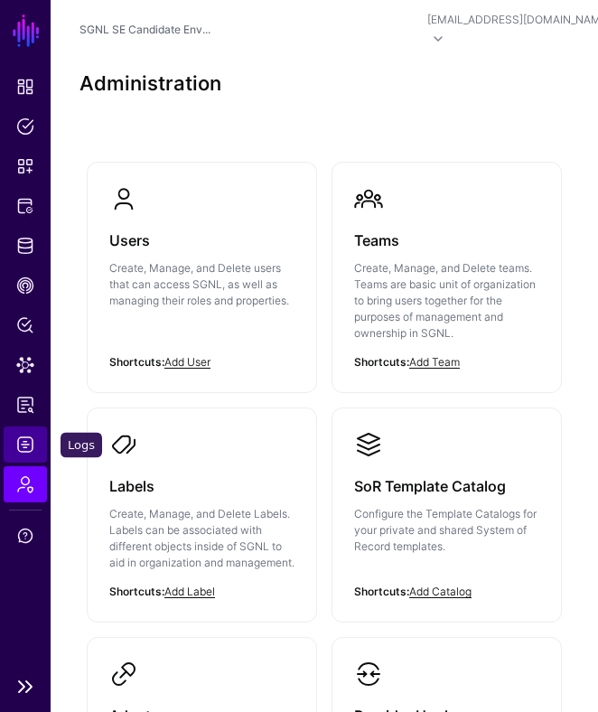
click at [17, 436] on span "Logs" at bounding box center [25, 444] width 18 height 18
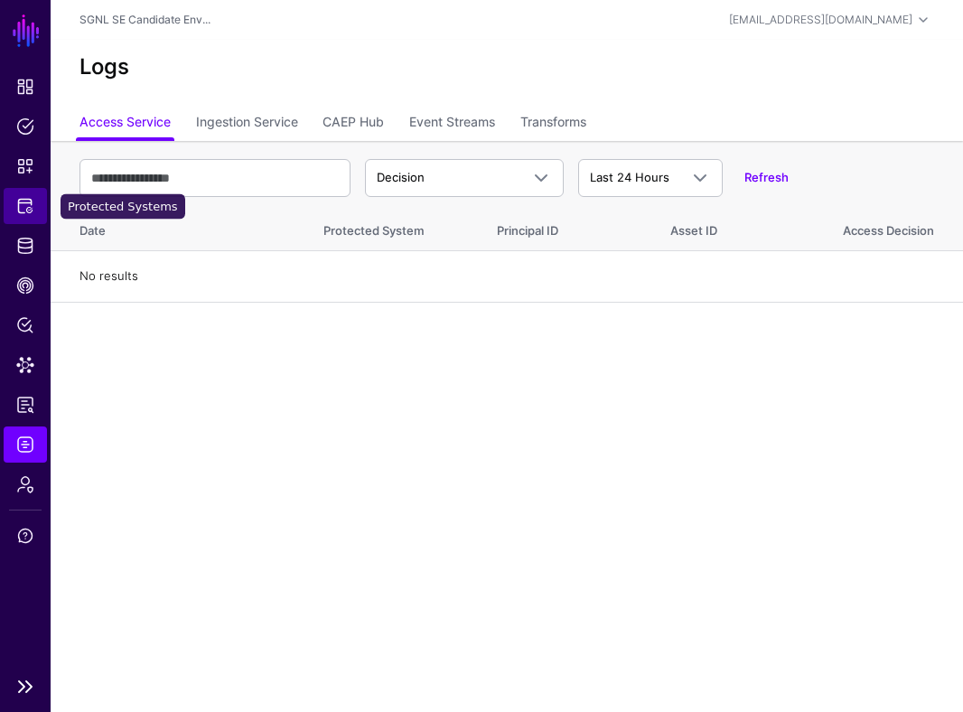
click at [27, 213] on span "Protected Systems" at bounding box center [25, 206] width 18 height 18
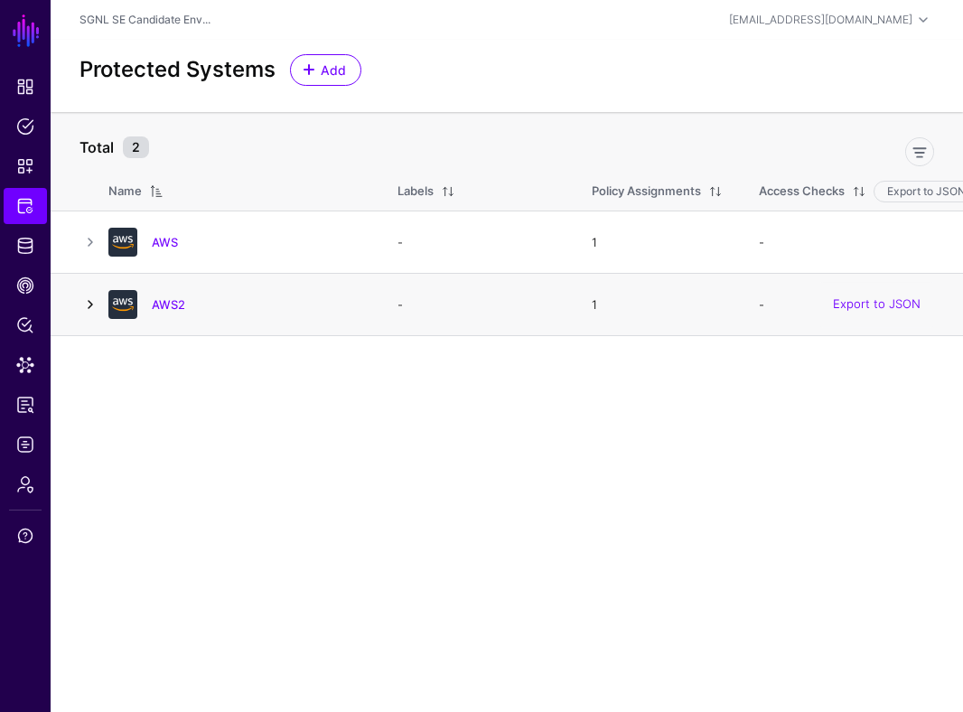
click at [89, 305] on link at bounding box center [90, 304] width 22 height 22
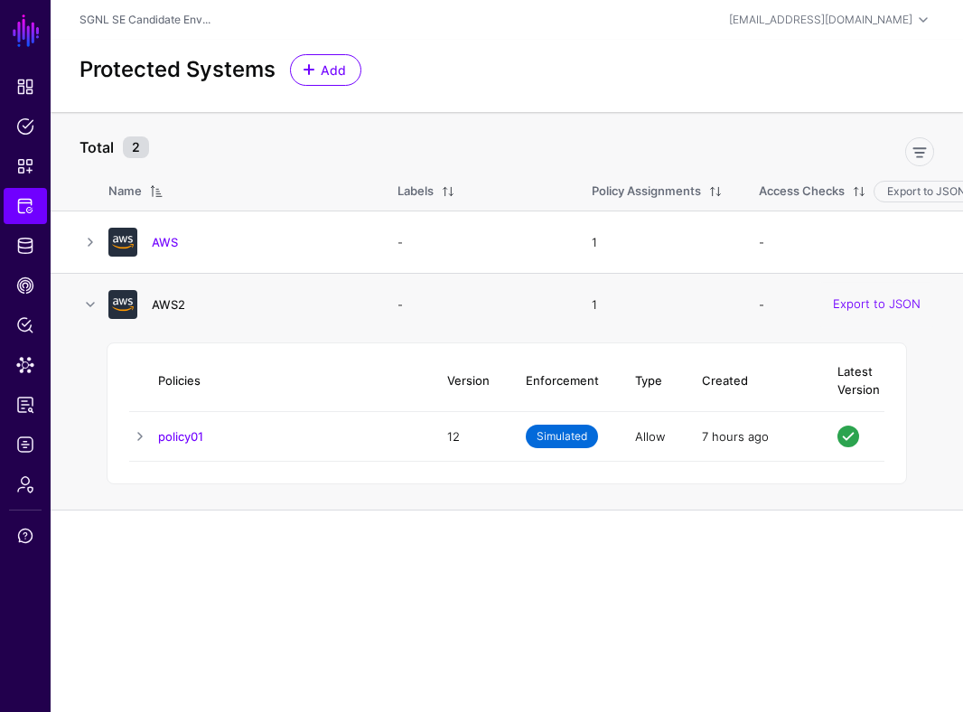
click at [179, 304] on link "AWS2" at bounding box center [168, 304] width 33 height 14
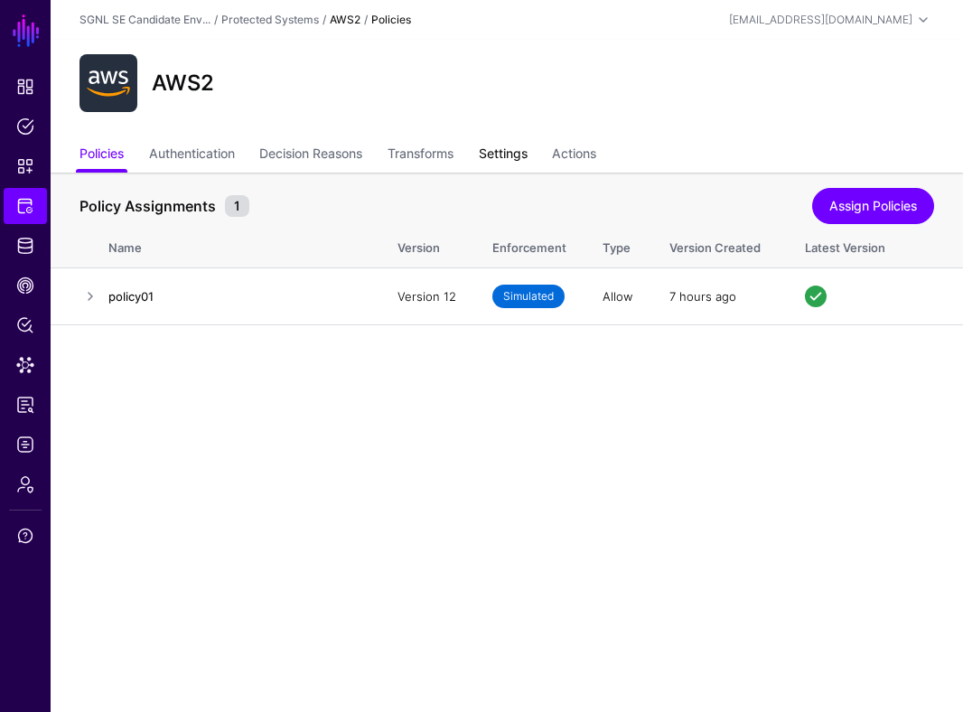
click at [520, 153] on link "Settings" at bounding box center [503, 155] width 49 height 34
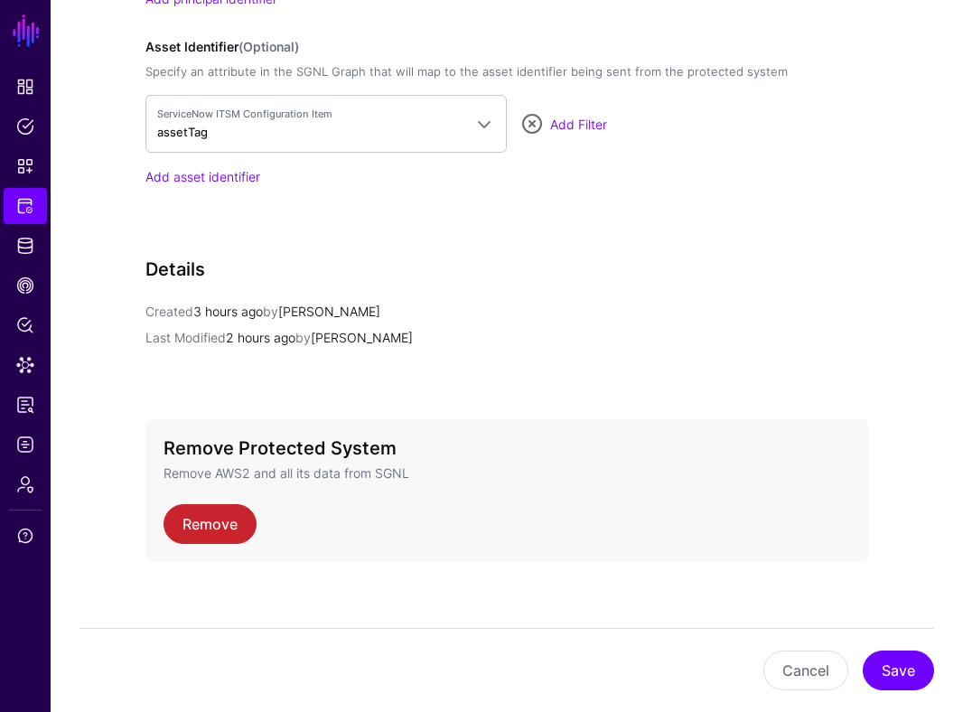
scroll to position [1520, 0]
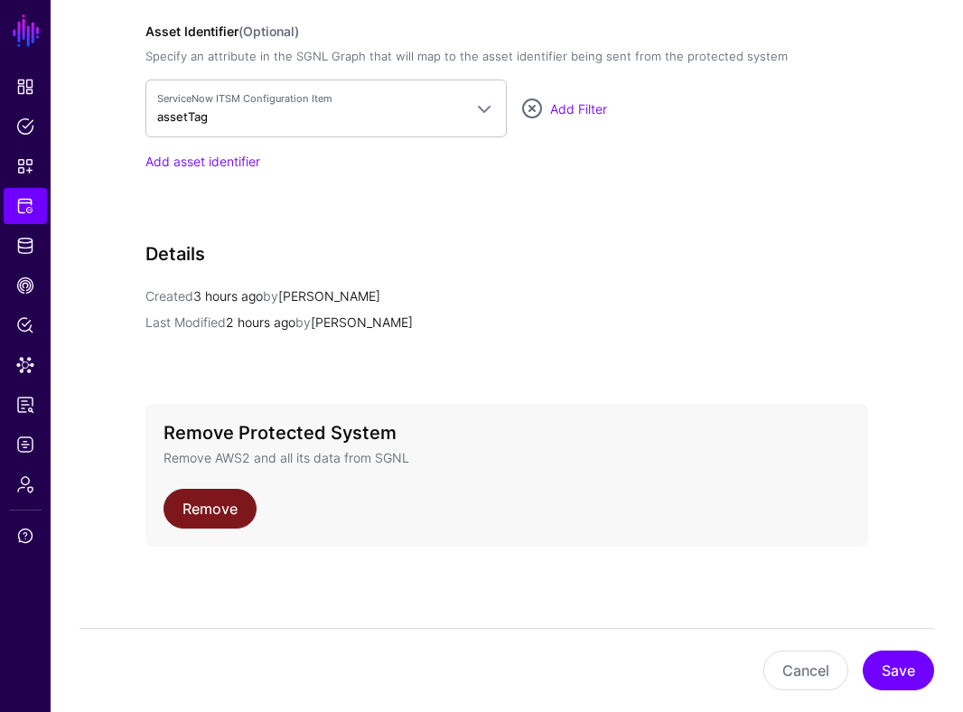
click at [218, 505] on link "Remove" at bounding box center [209, 508] width 93 height 40
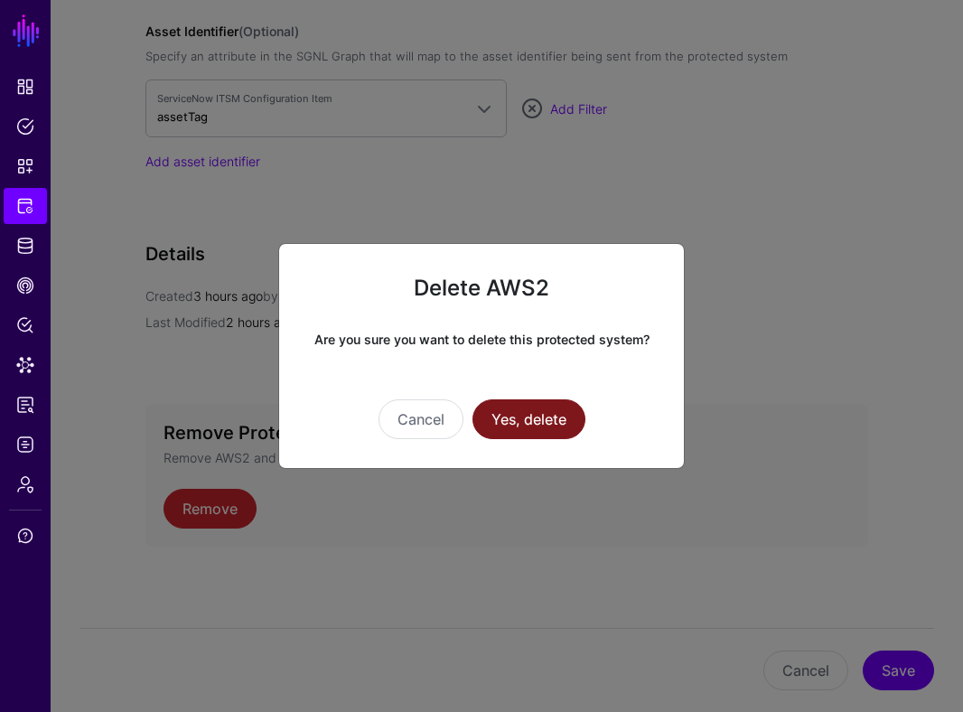
click at [524, 417] on button "Yes, delete" at bounding box center [528, 419] width 113 height 40
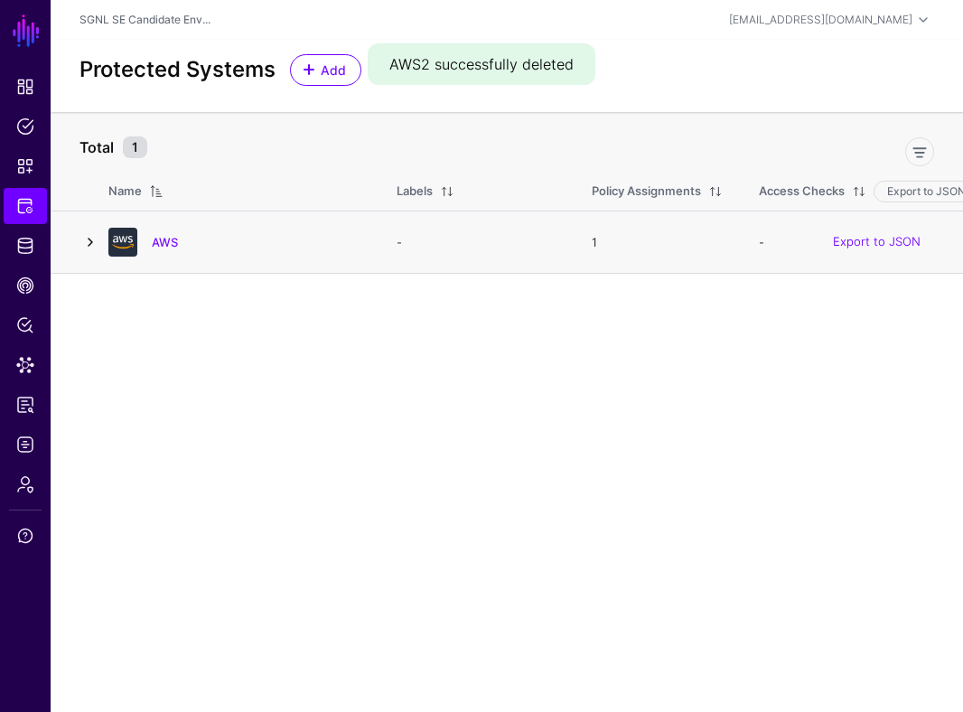
click at [94, 246] on link at bounding box center [90, 242] width 22 height 22
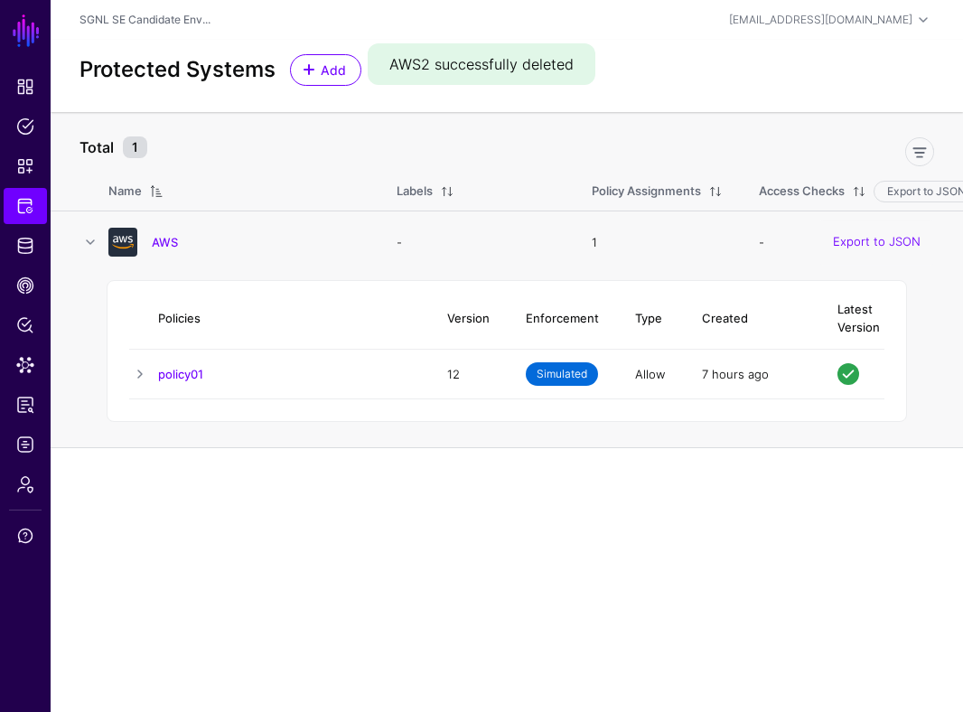
click at [572, 375] on span "Simulated" at bounding box center [561, 373] width 72 height 23
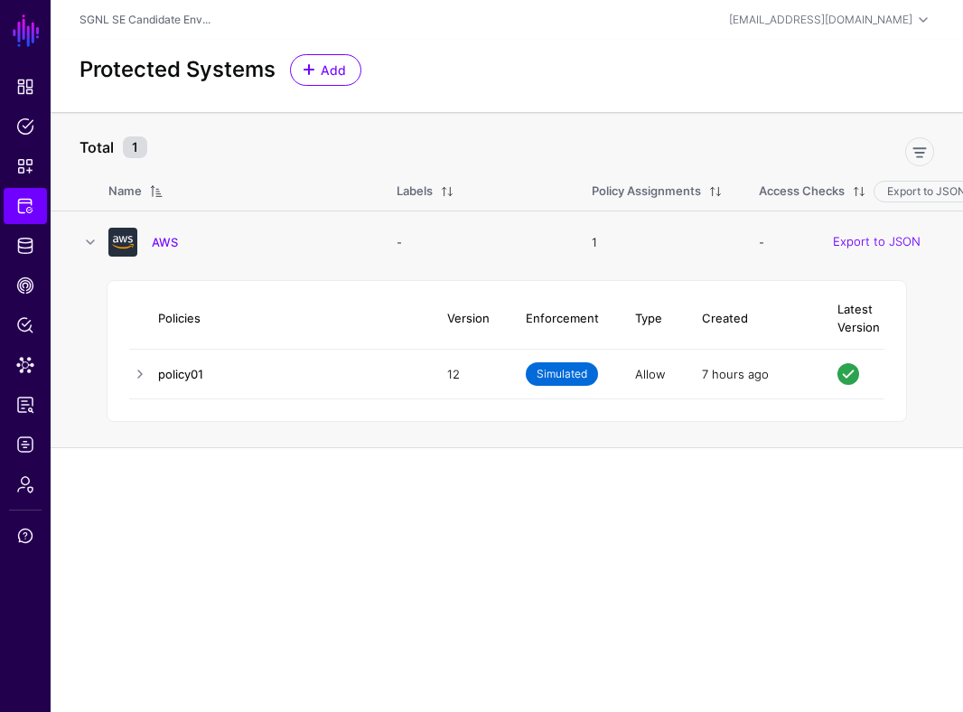
click at [191, 372] on link "policy01" at bounding box center [180, 374] width 45 height 14
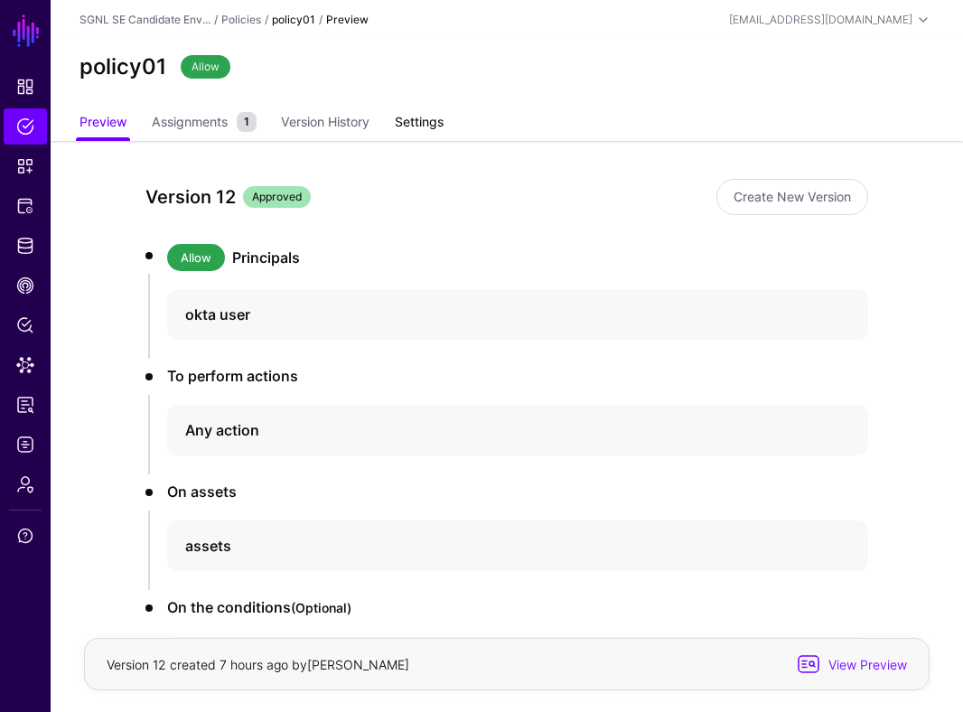
click at [430, 115] on link "Settings" at bounding box center [419, 124] width 49 height 34
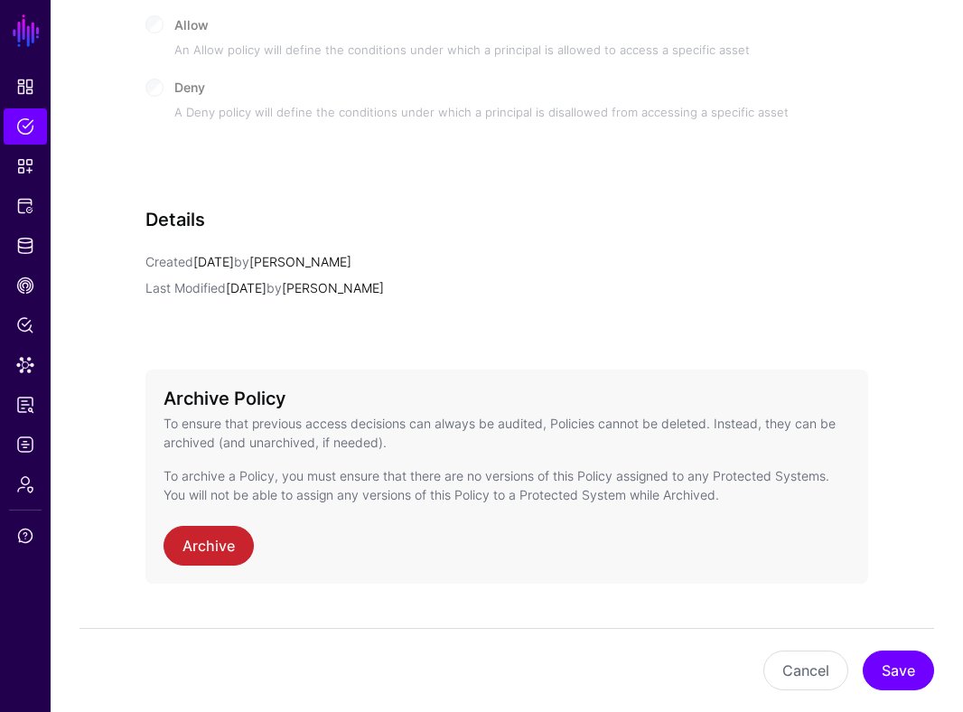
scroll to position [972, 0]
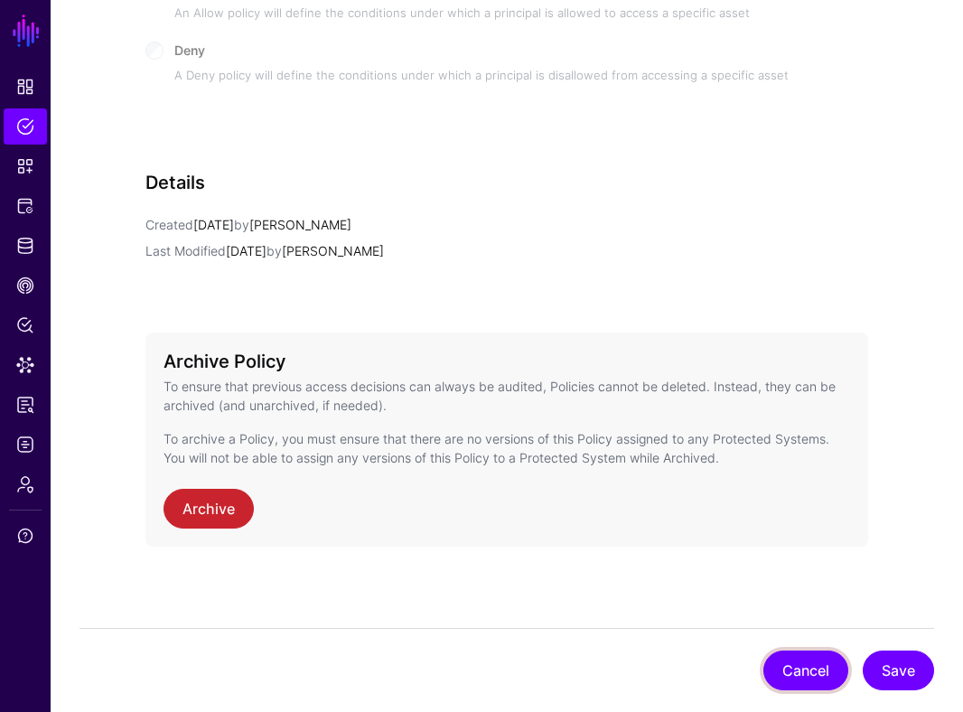
click at [813, 658] on button "Cancel" at bounding box center [805, 670] width 85 height 40
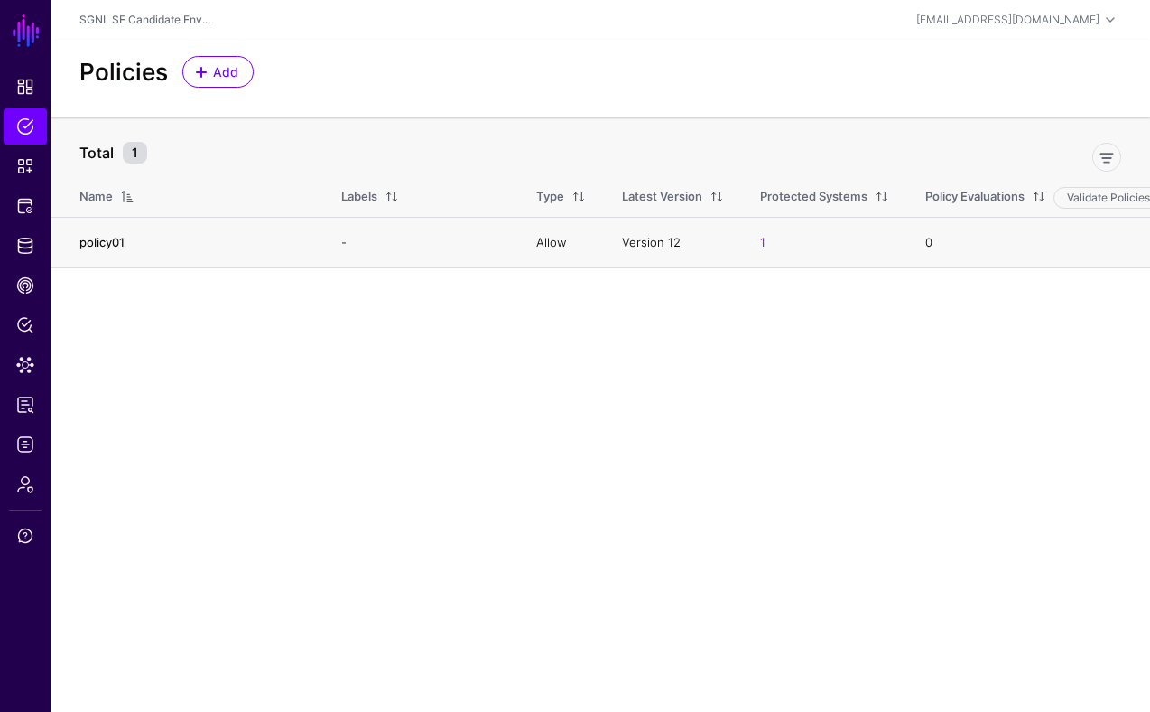
click at [104, 241] on link "policy01" at bounding box center [101, 242] width 45 height 14
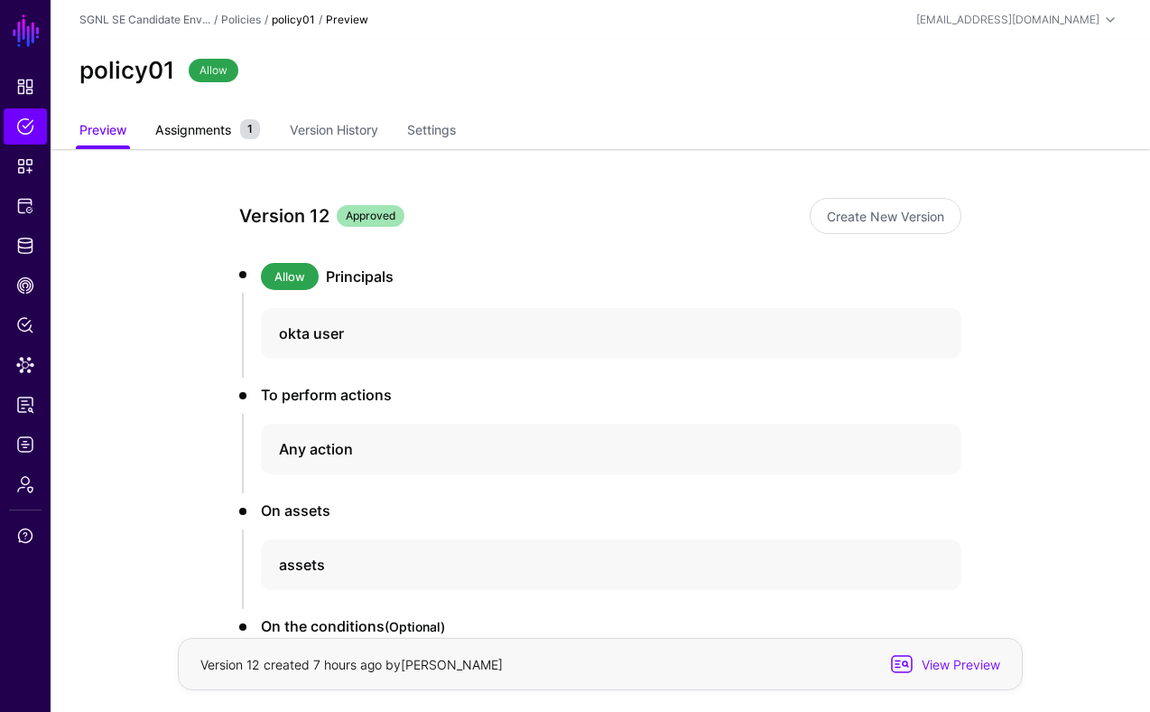
click at [214, 134] on span "Assignments" at bounding box center [193, 129] width 85 height 19
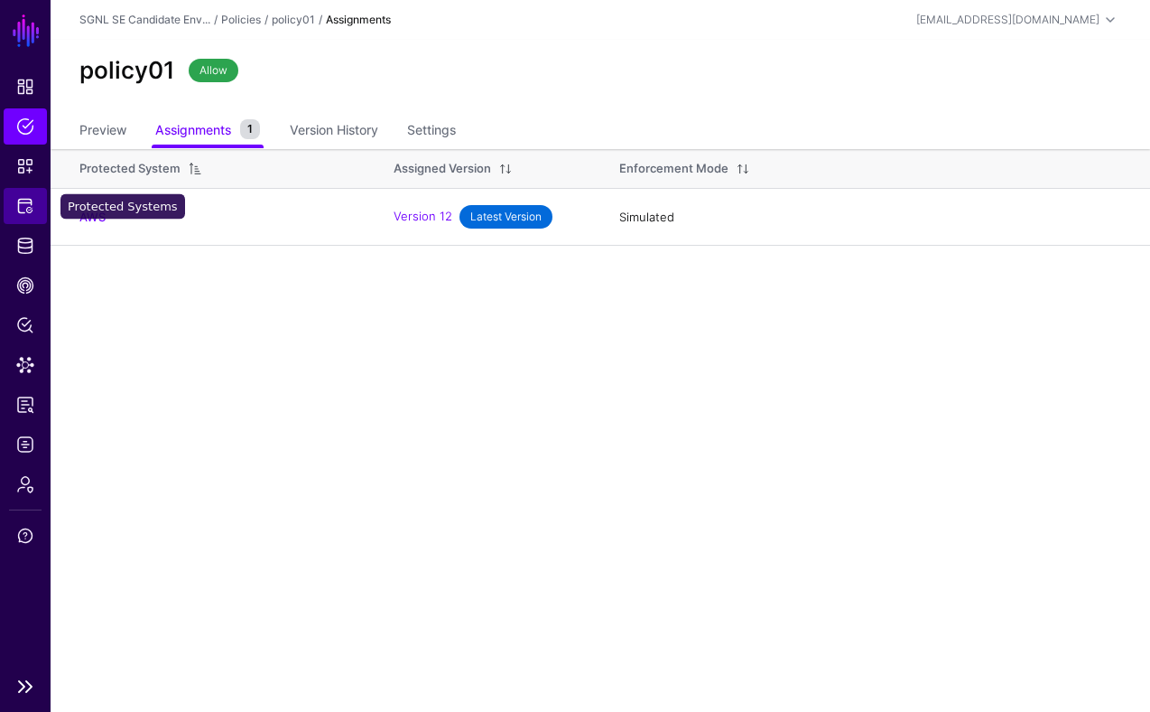
click at [25, 197] on span "Protected Systems" at bounding box center [25, 206] width 18 height 18
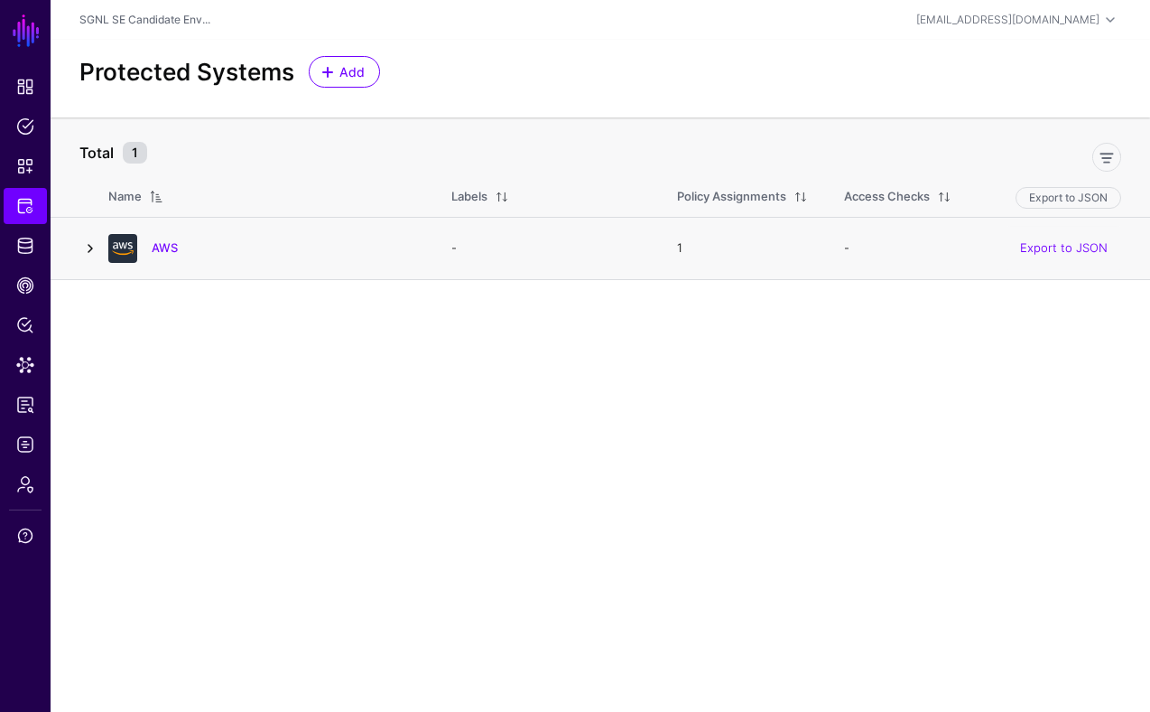
click at [91, 248] on link at bounding box center [90, 248] width 22 height 22
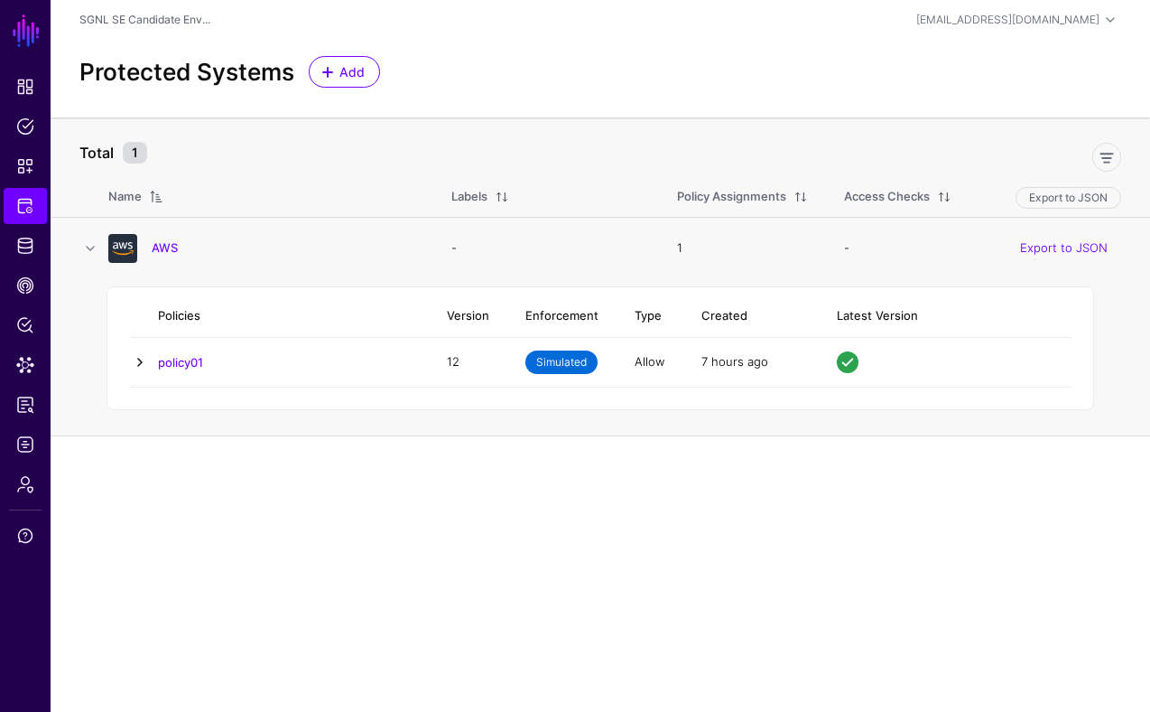
click at [143, 359] on link at bounding box center [140, 362] width 22 height 22
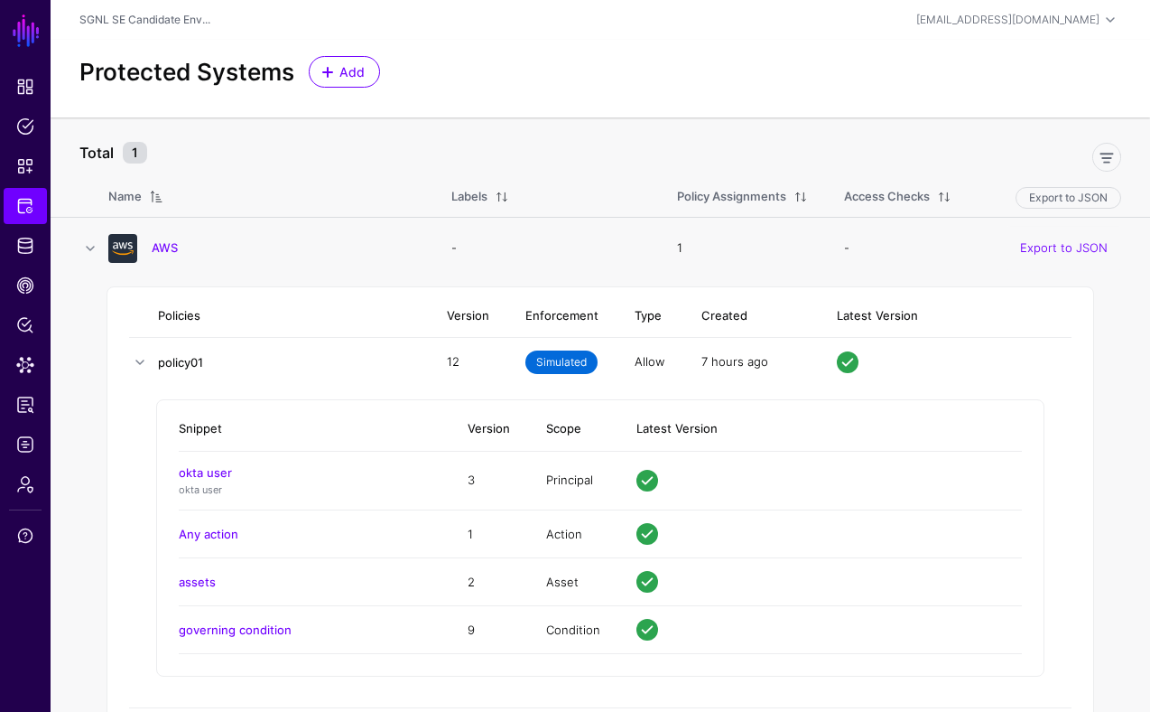
click at [184, 364] on link "policy01" at bounding box center [180, 362] width 45 height 14
click at [174, 245] on link "AWS" at bounding box center [165, 247] width 26 height 14
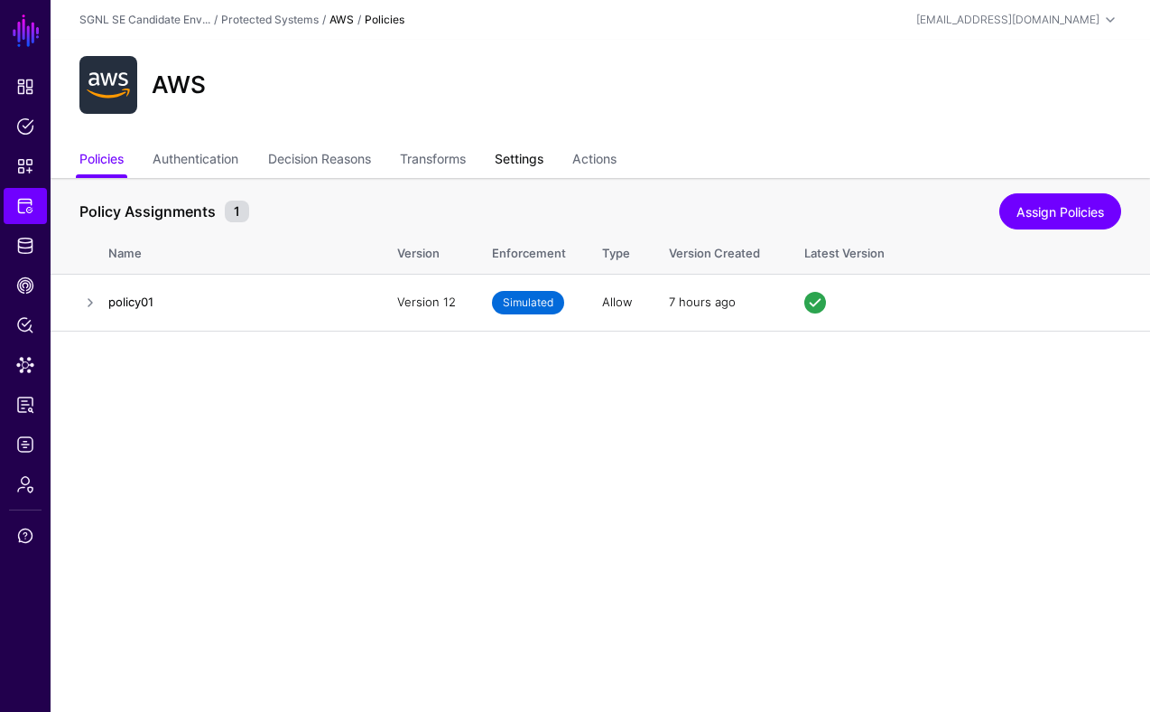
click at [533, 161] on link "Settings" at bounding box center [519, 161] width 49 height 34
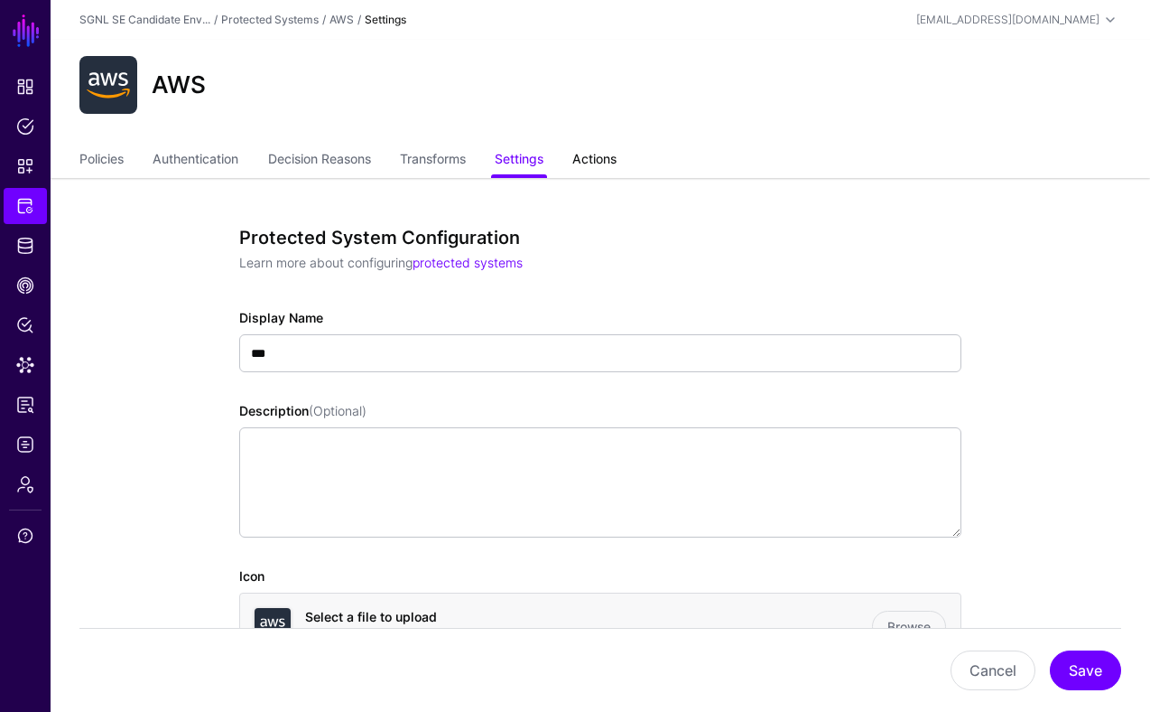
click at [604, 164] on link "Actions" at bounding box center [594, 161] width 44 height 34
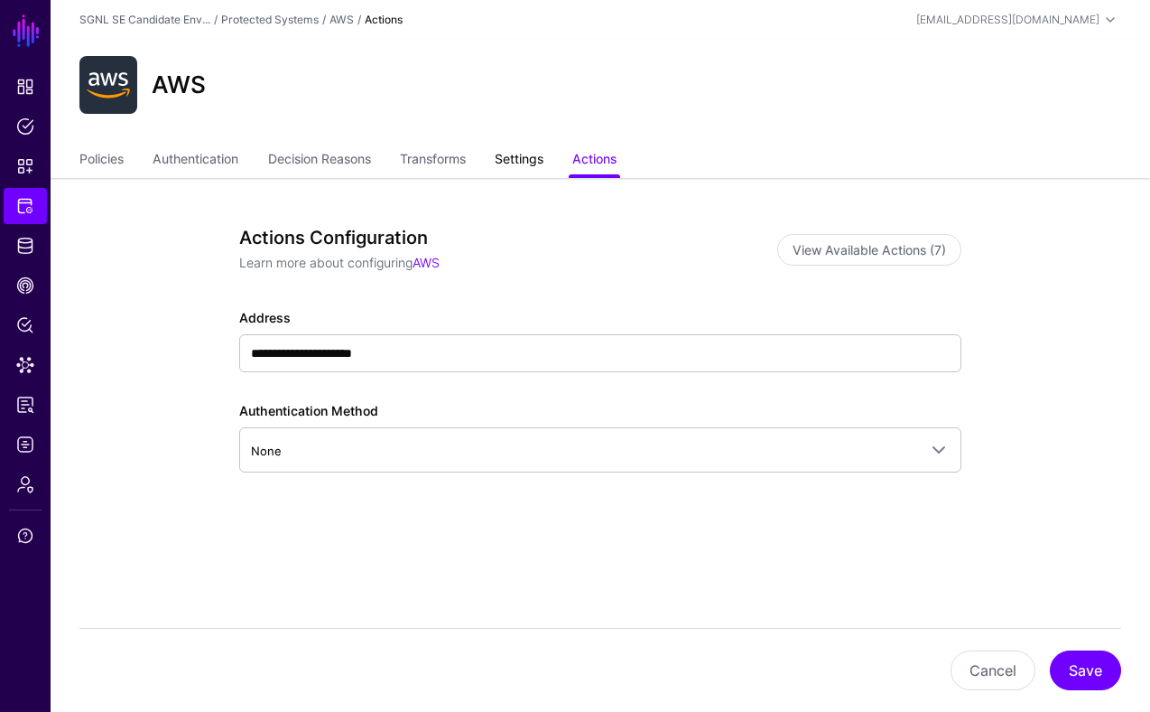
click at [530, 157] on link "Settings" at bounding box center [519, 161] width 49 height 34
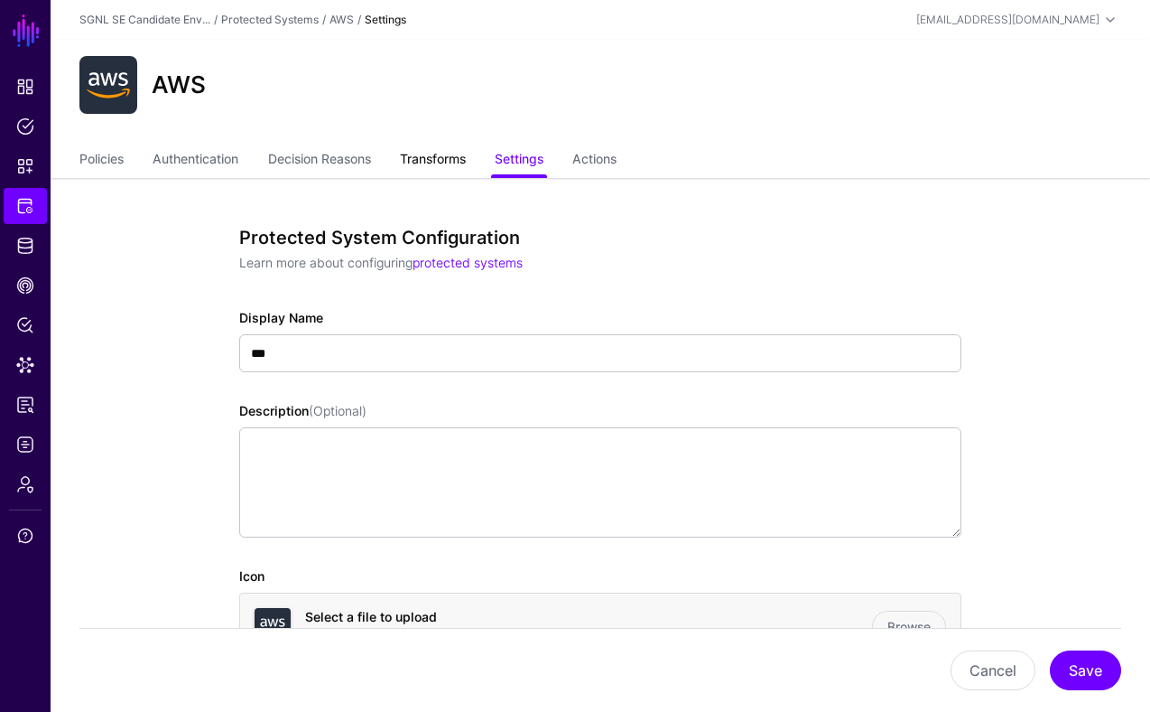
click at [448, 156] on link "Transforms" at bounding box center [433, 161] width 66 height 34
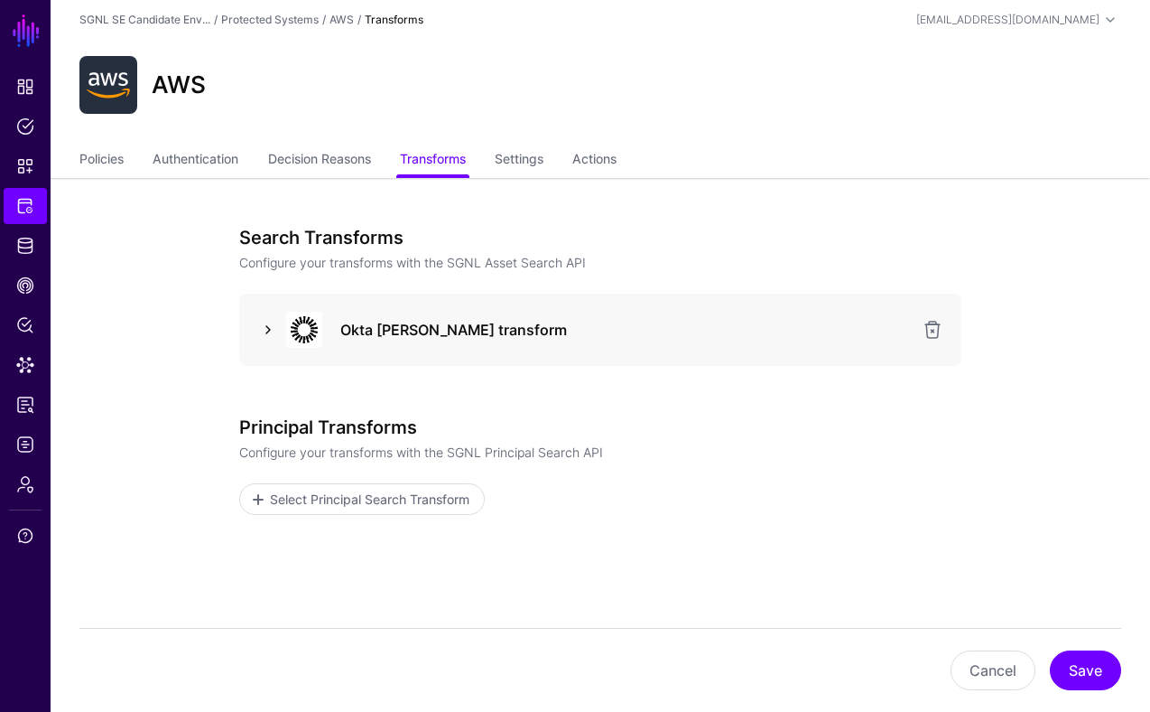
click at [268, 328] on link at bounding box center [268, 330] width 22 height 22
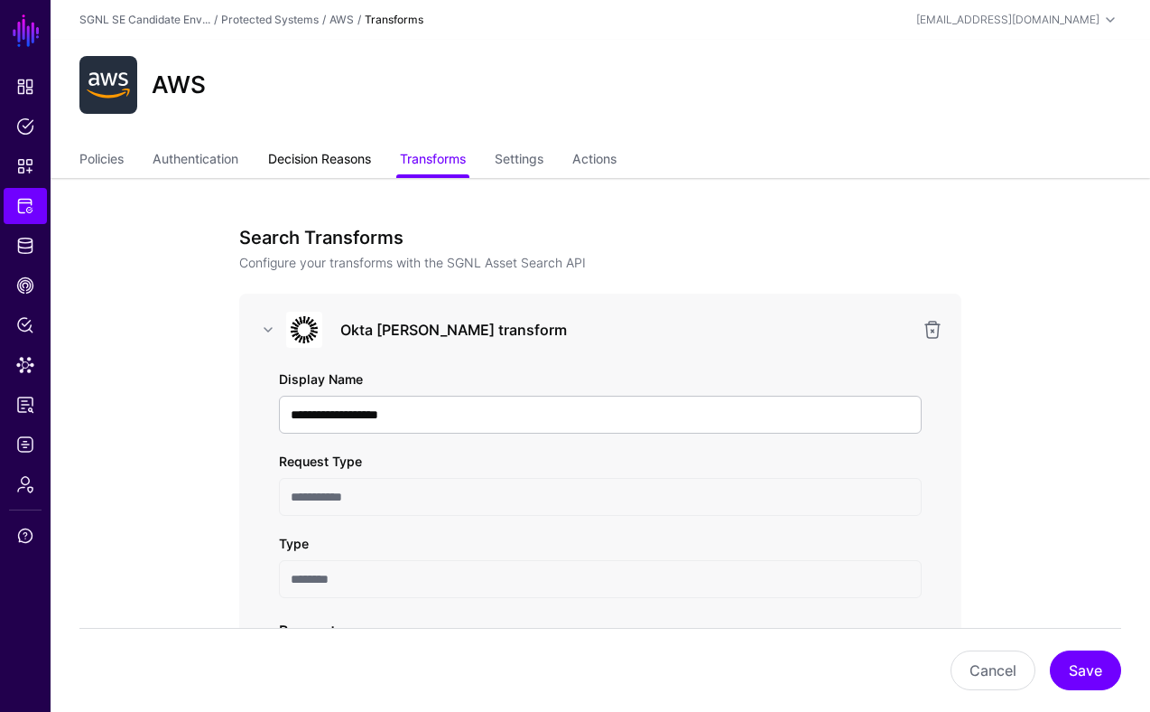
click at [335, 157] on link "Decision Reasons" at bounding box center [319, 161] width 103 height 34
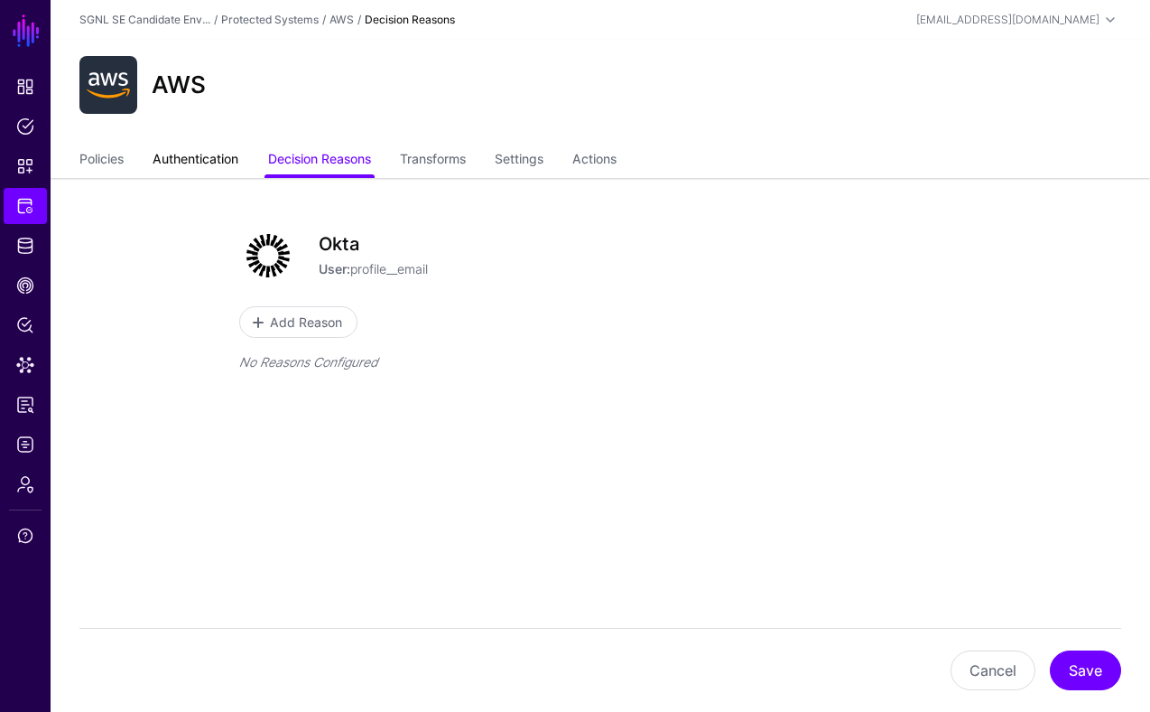
click at [208, 157] on link "Authentication" at bounding box center [196, 161] width 86 height 34
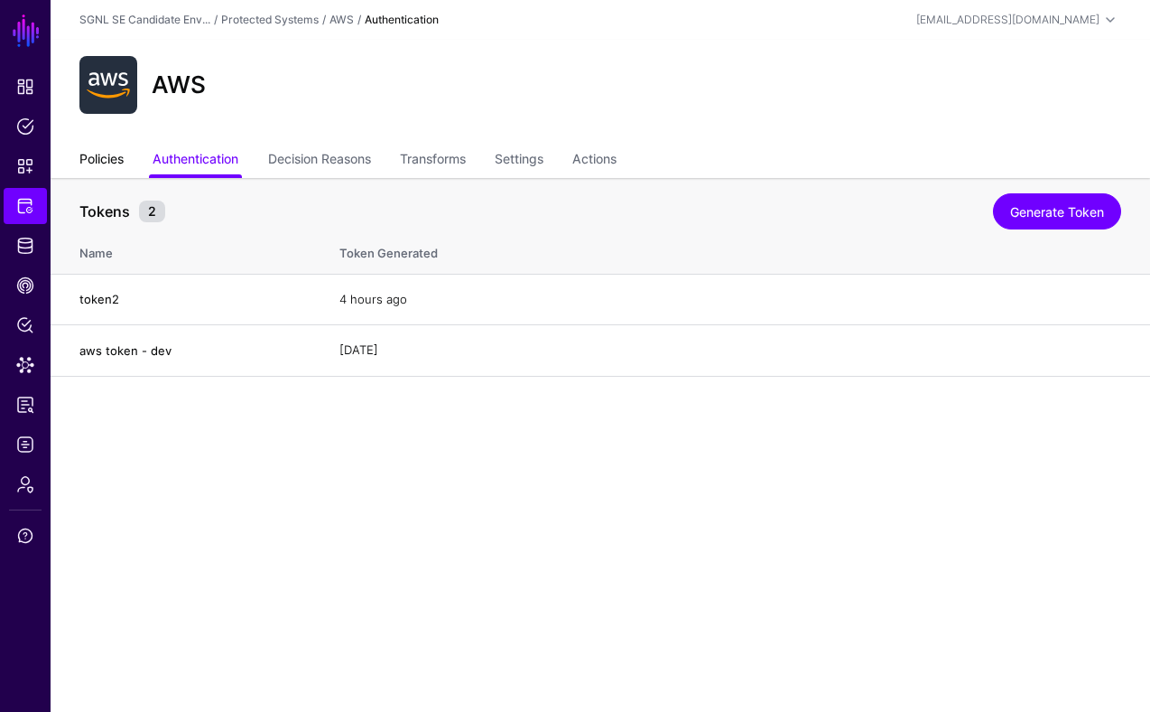
click at [114, 158] on link "Policies" at bounding box center [101, 161] width 44 height 34
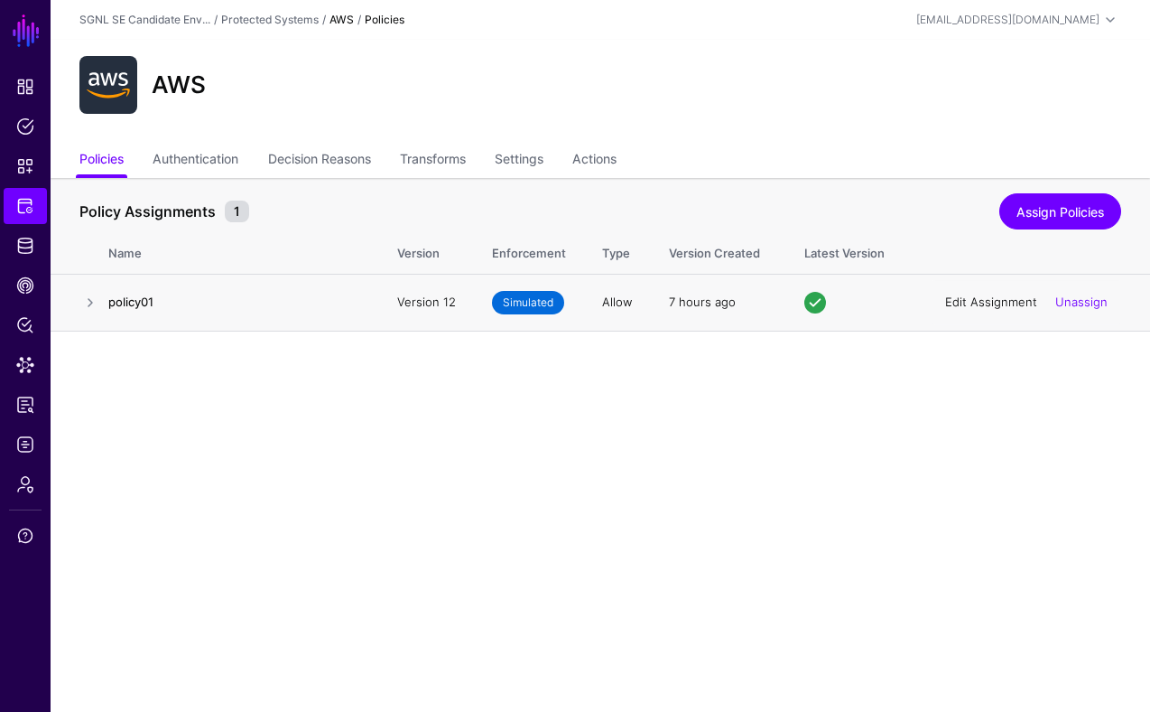
click at [962, 300] on link "Edit Assignment" at bounding box center [991, 301] width 92 height 14
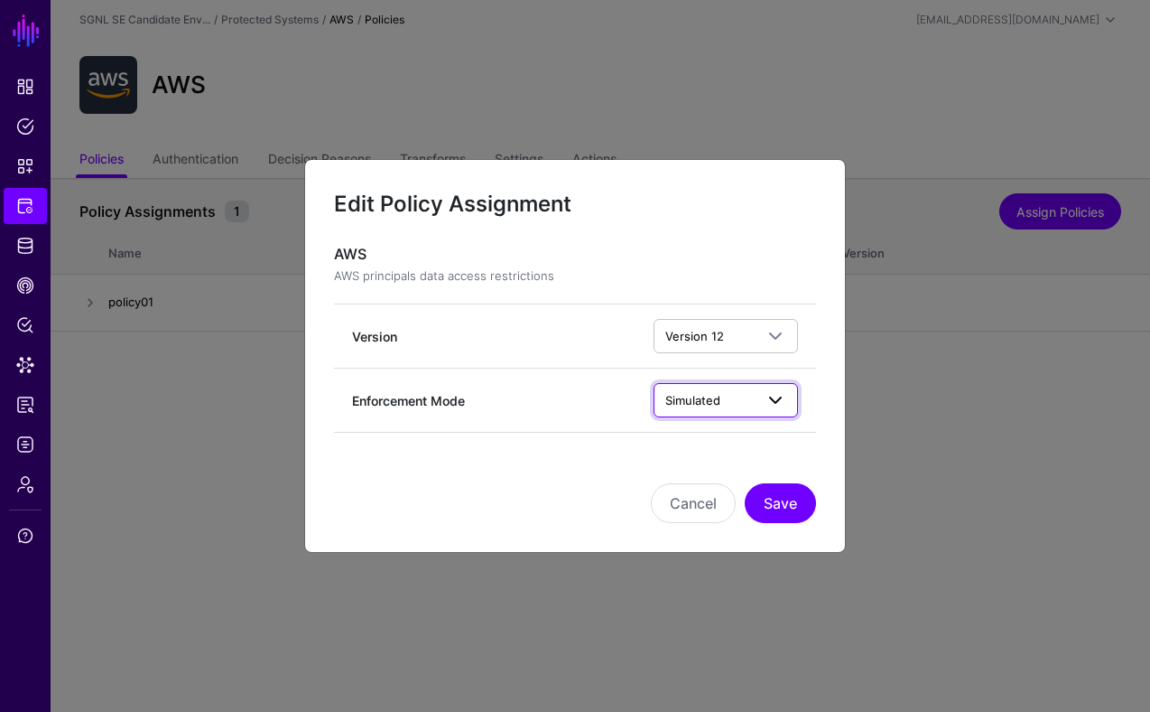
click at [766, 397] on span at bounding box center [776, 400] width 22 height 22
click at [714, 434] on span "Enforced" at bounding box center [693, 439] width 51 height 14
click at [781, 499] on button "Save" at bounding box center [780, 503] width 71 height 40
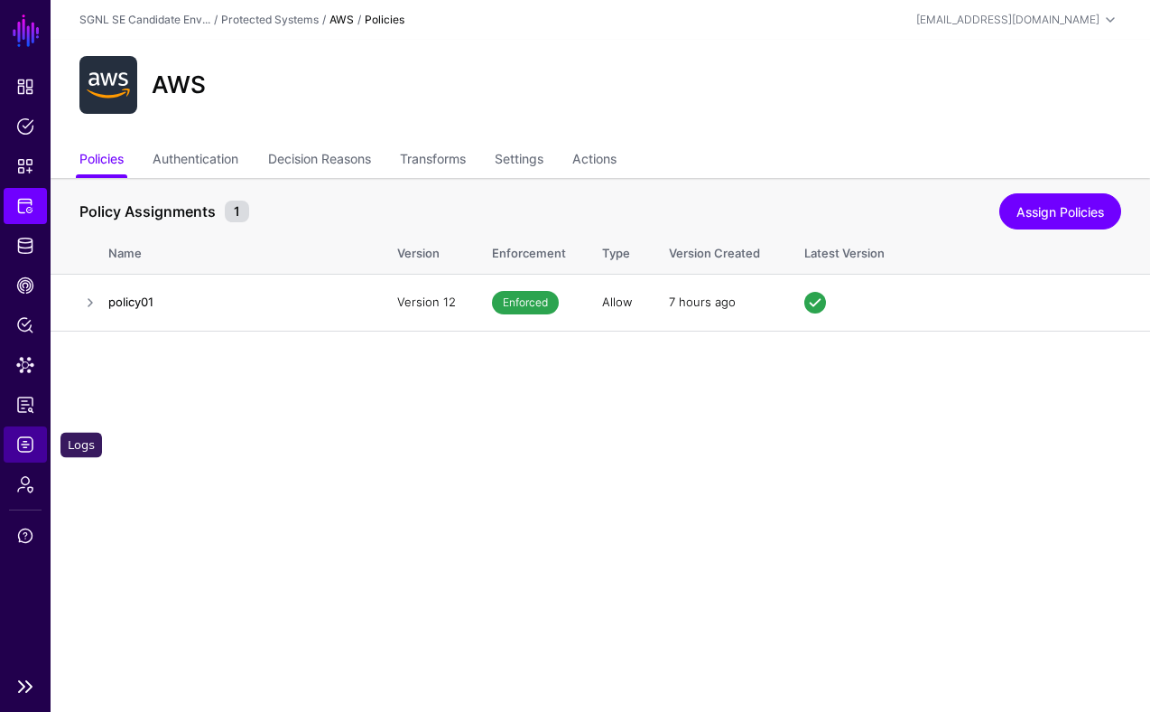
click at [30, 443] on span "Logs" at bounding box center [25, 444] width 18 height 18
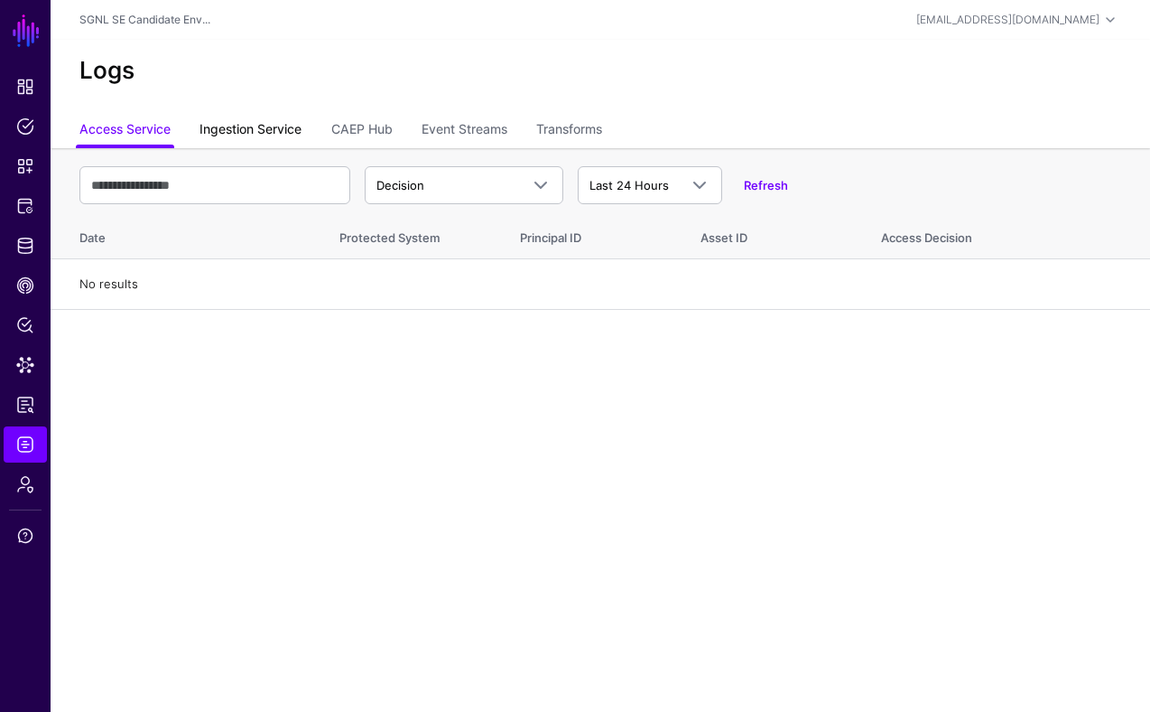
click at [260, 133] on link "Ingestion Service" at bounding box center [251, 131] width 102 height 34
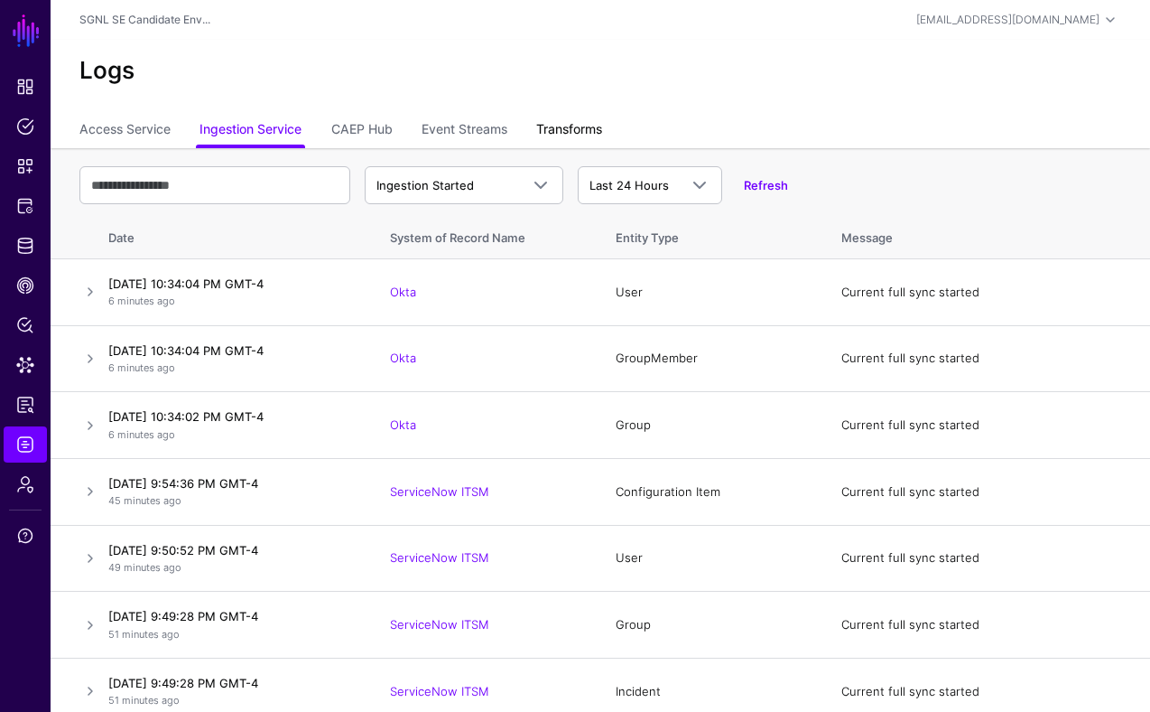
click at [554, 126] on link "Transforms" at bounding box center [569, 131] width 66 height 34
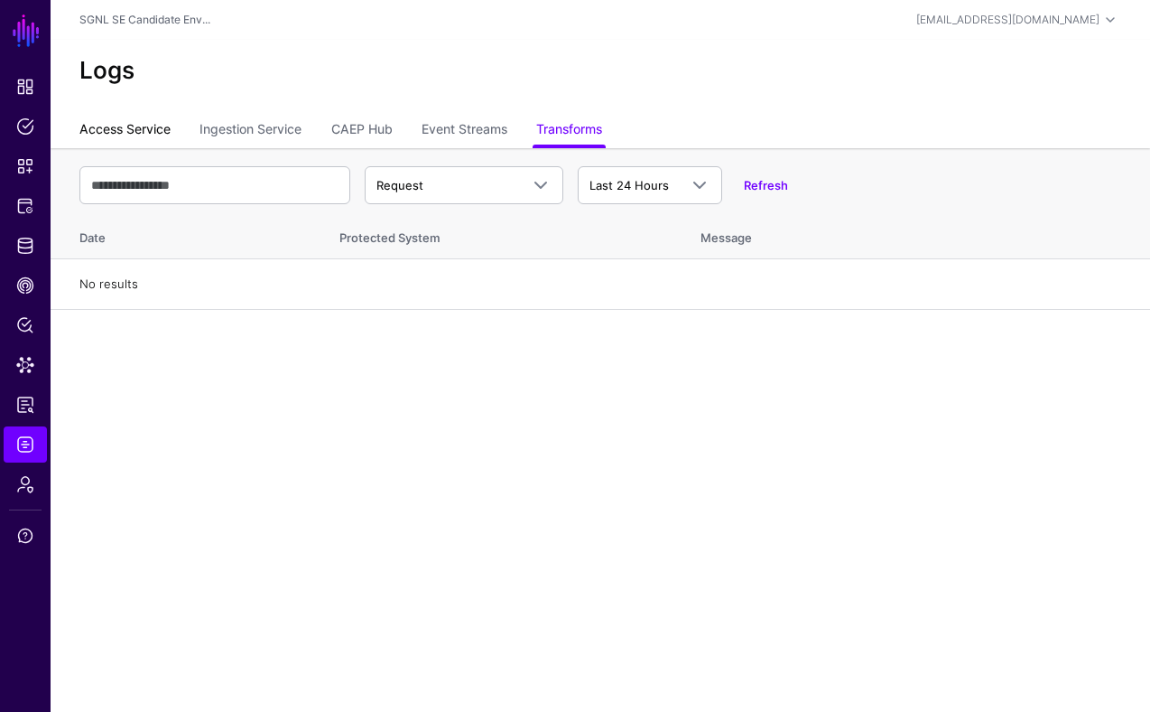
click at [144, 124] on link "Access Service" at bounding box center [124, 131] width 91 height 34
